Goal: Navigation & Orientation: Find specific page/section

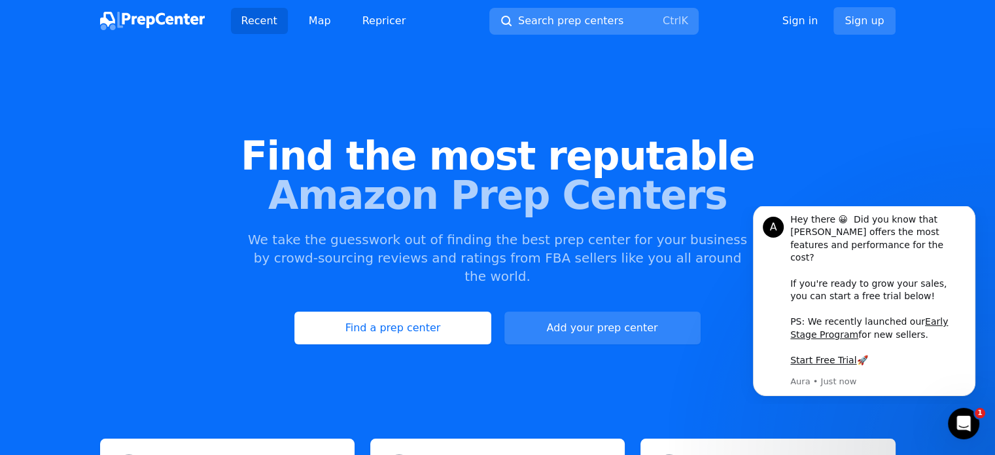
click at [554, 17] on span "Search prep centers" at bounding box center [570, 21] width 105 height 16
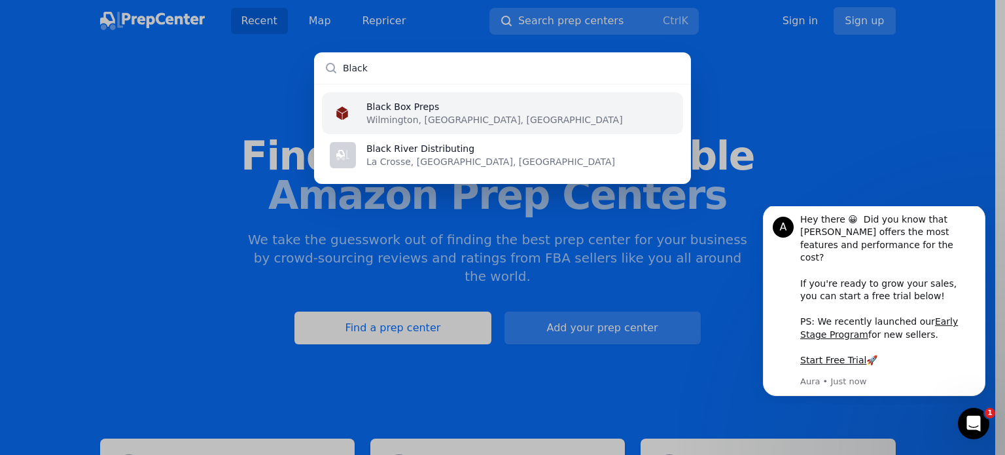
type input "Black"
click at [421, 117] on p "Wilmington, [GEOGRAPHIC_DATA], [GEOGRAPHIC_DATA]" at bounding box center [494, 119] width 256 height 13
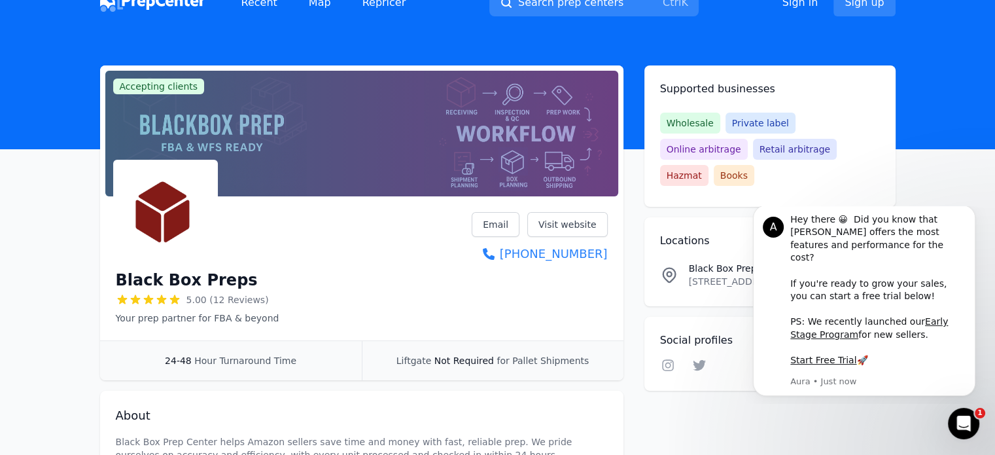
scroll to position [18, 0]
click at [971, 212] on icon "Dismiss notification" at bounding box center [971, 208] width 7 height 7
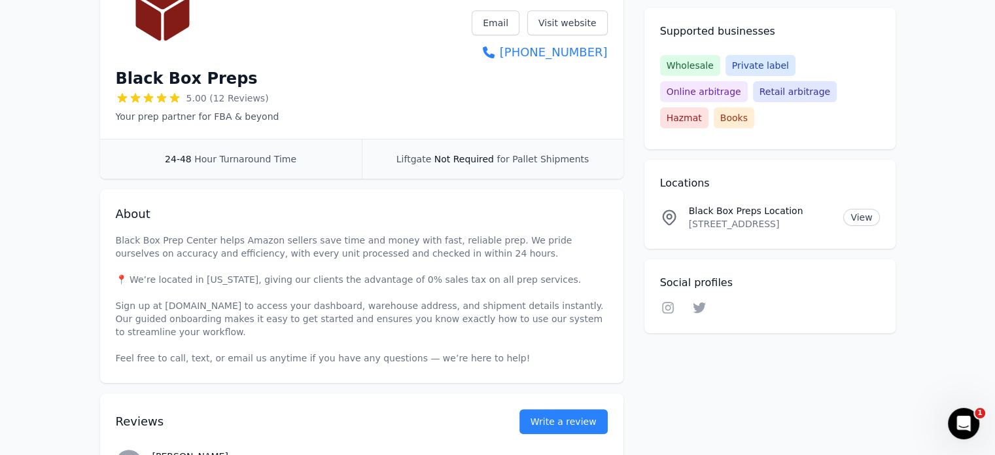
scroll to position [0, 0]
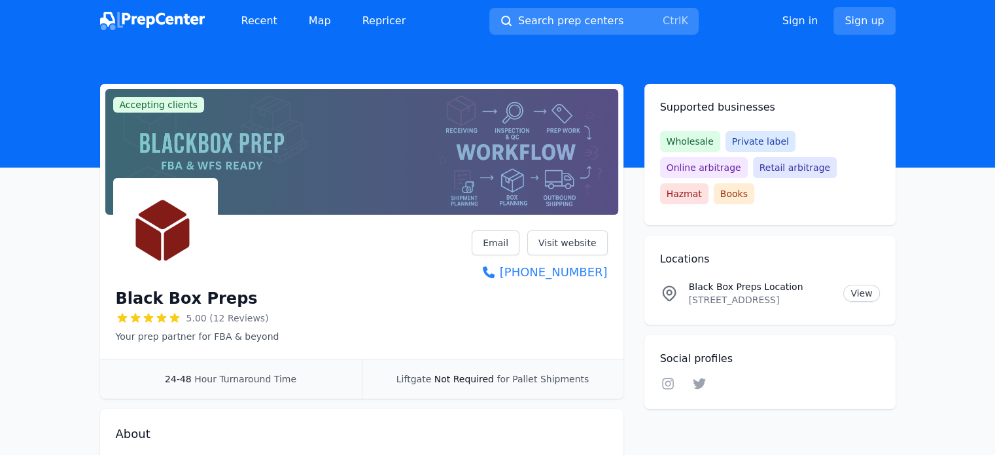
click at [534, 24] on span "Search prep centers" at bounding box center [570, 21] width 105 height 16
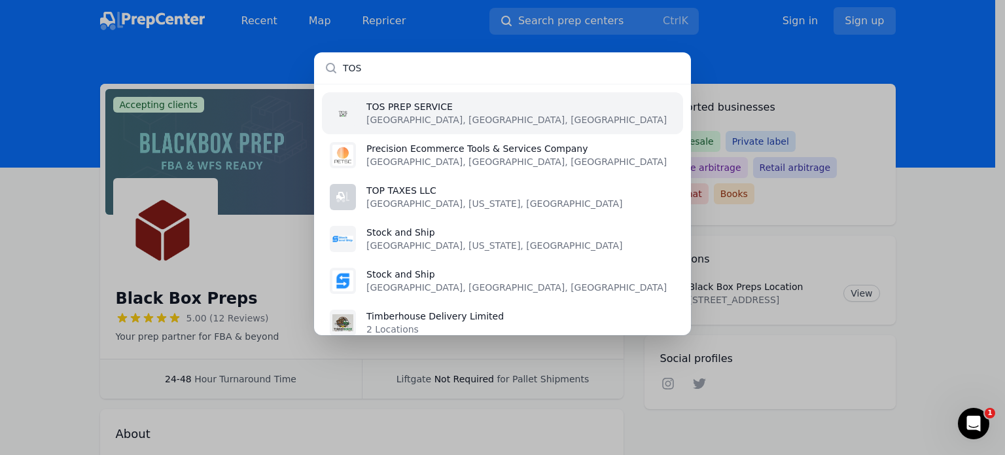
type input "TOS"
click at [447, 122] on li "TOS PREP SERVICE Orlando, FL, US" at bounding box center [502, 113] width 361 height 42
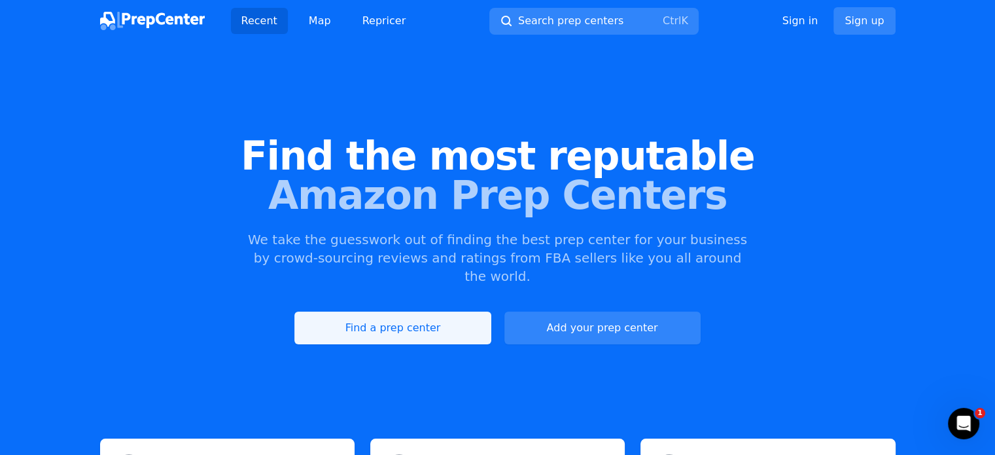
click at [413, 311] on link "Find a prep center" at bounding box center [392, 327] width 196 height 33
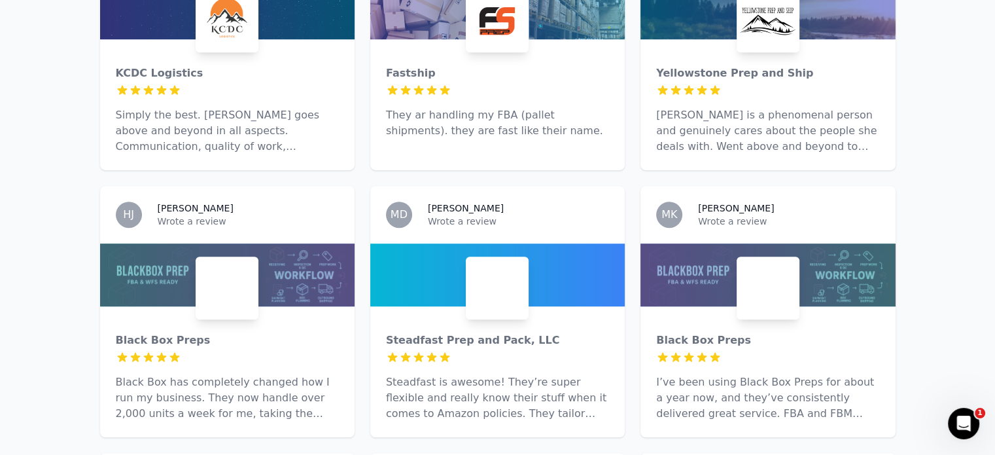
scroll to position [787, 0]
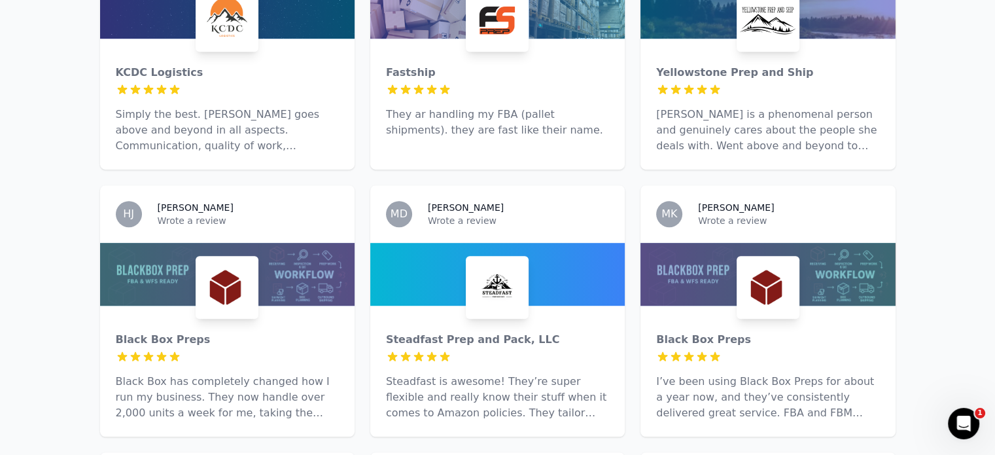
click at [233, 260] on img at bounding box center [227, 287] width 58 height 58
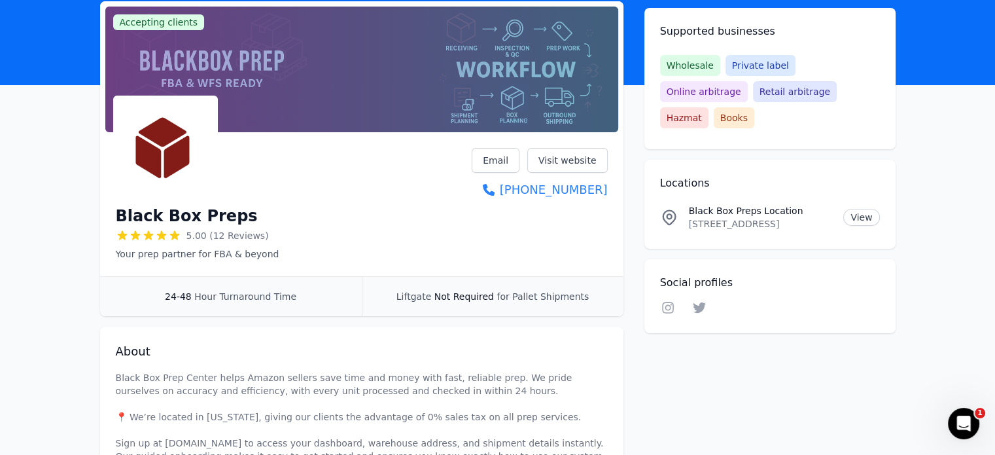
scroll to position [83, 0]
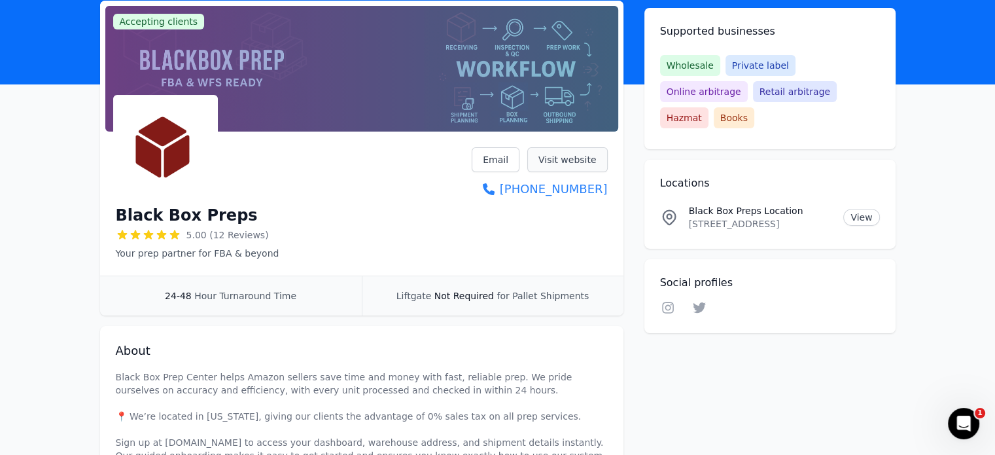
click at [585, 153] on link "Visit website" at bounding box center [567, 159] width 80 height 25
